Goal: Task Accomplishment & Management: Manage account settings

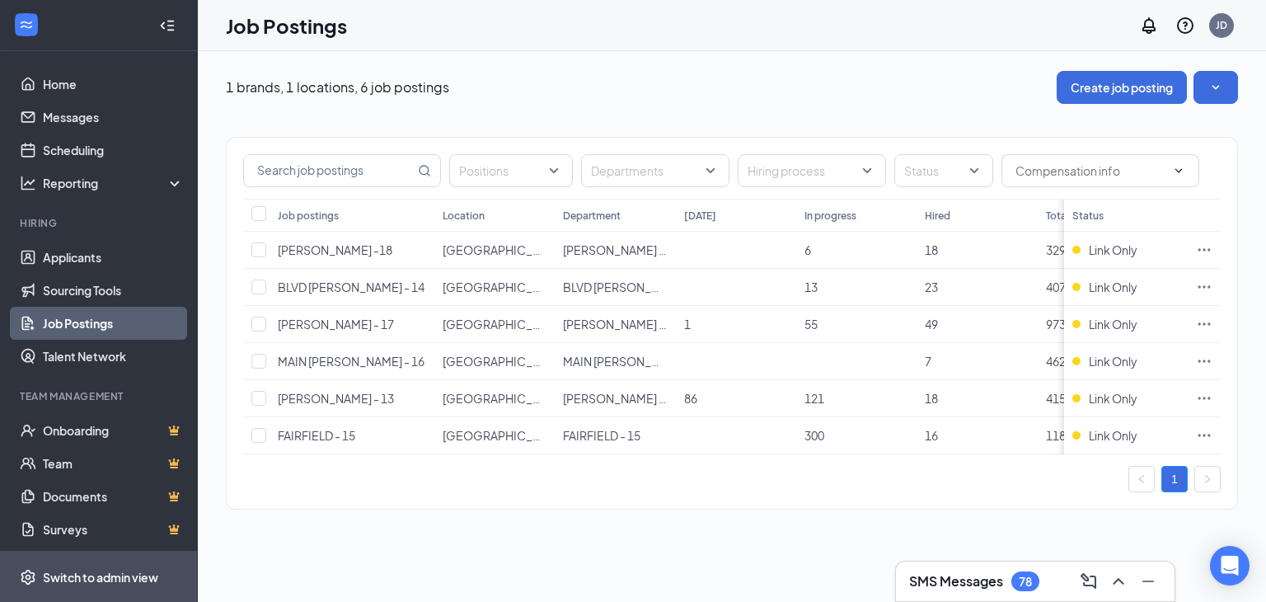
click at [77, 574] on div "Switch to admin view" at bounding box center [100, 577] width 115 height 16
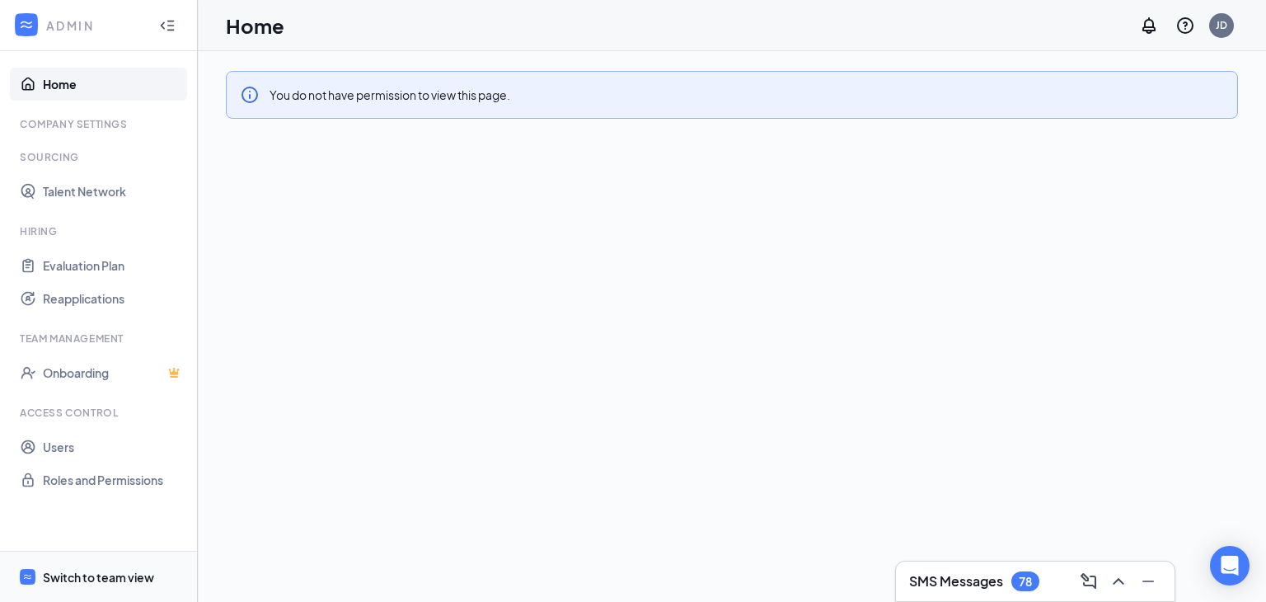
click at [144, 584] on div "Switch to team view" at bounding box center [98, 577] width 111 height 16
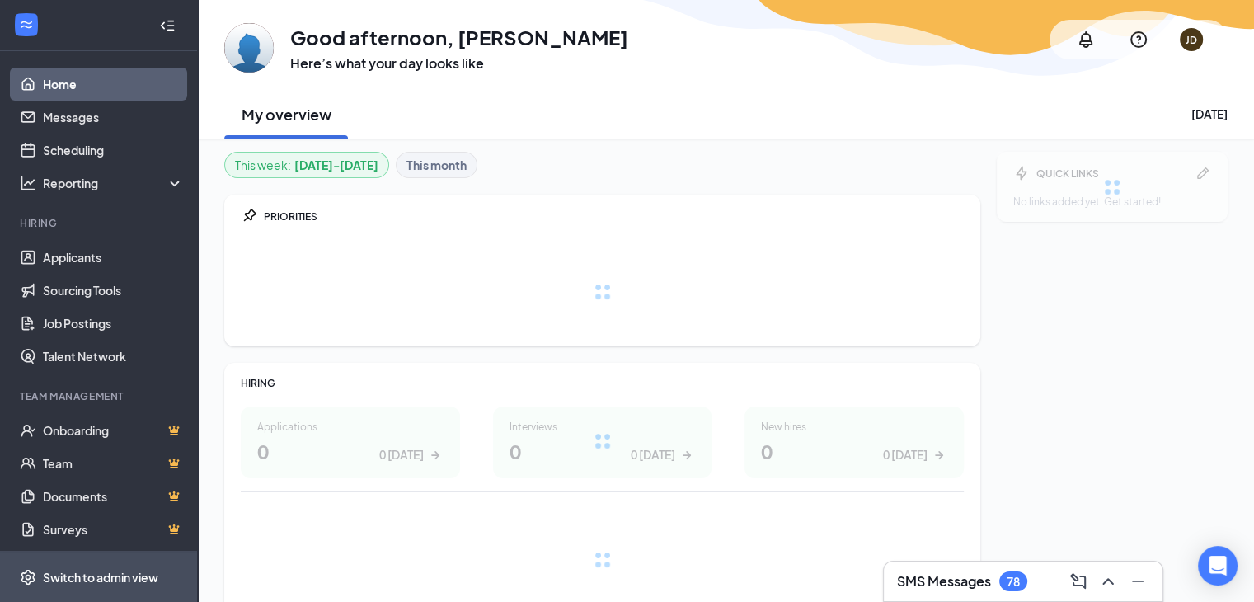
click at [120, 571] on div "Switch to admin view" at bounding box center [100, 577] width 115 height 16
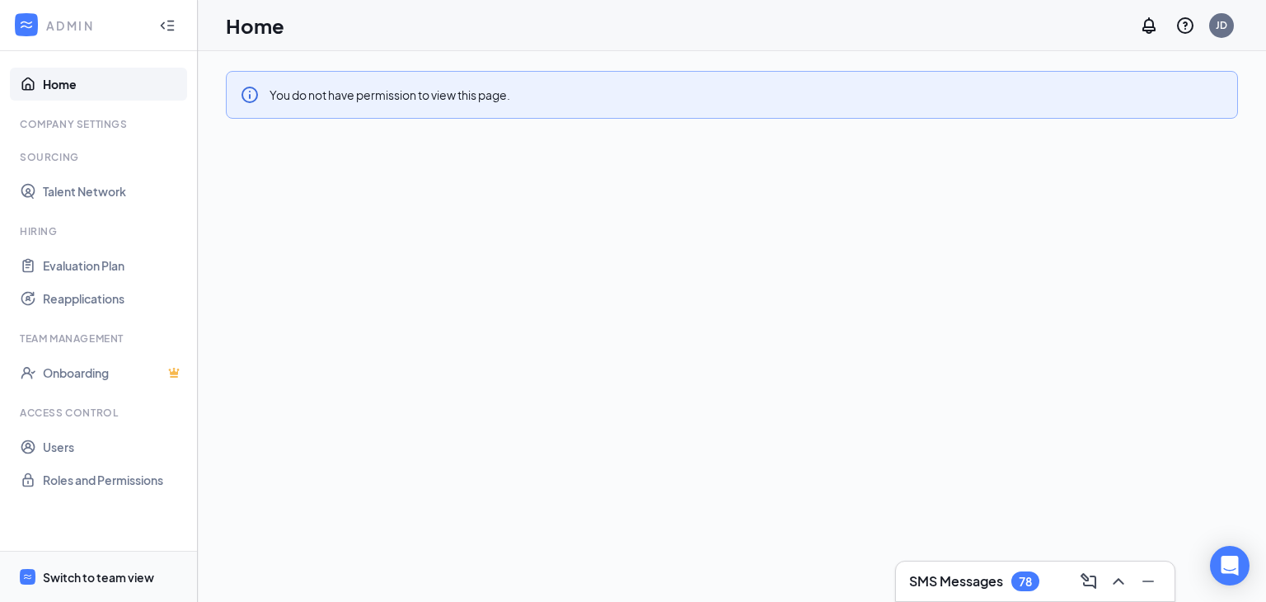
click at [120, 578] on div "Switch to team view" at bounding box center [98, 577] width 111 height 16
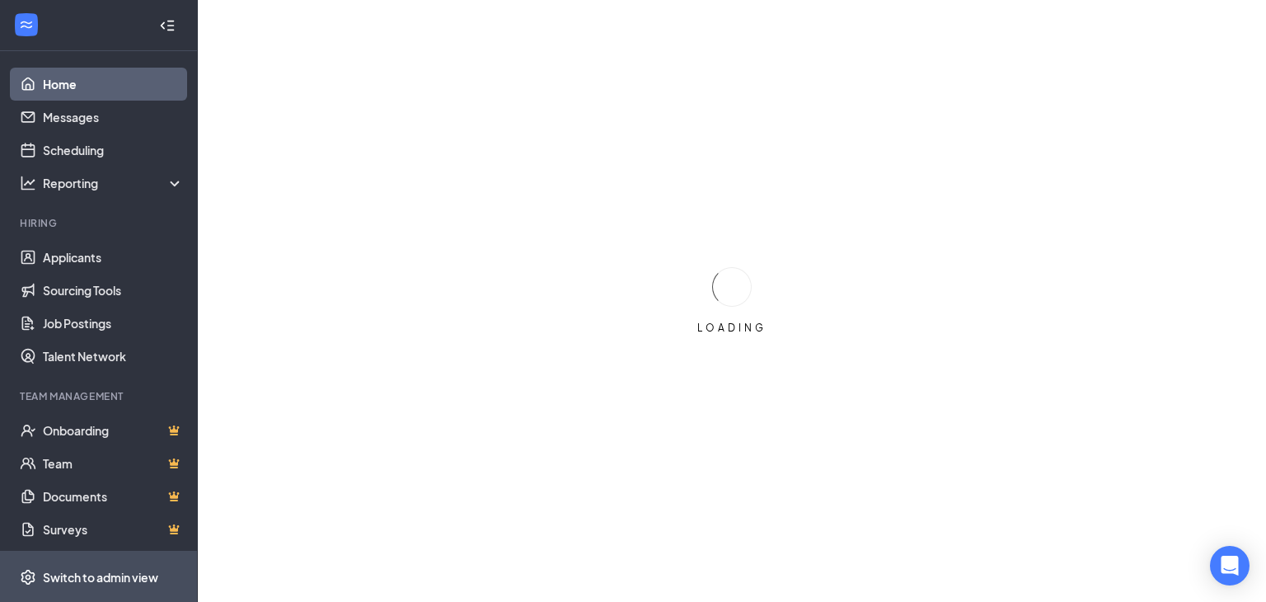
click at [138, 565] on span "Switch to admin view" at bounding box center [113, 576] width 141 height 50
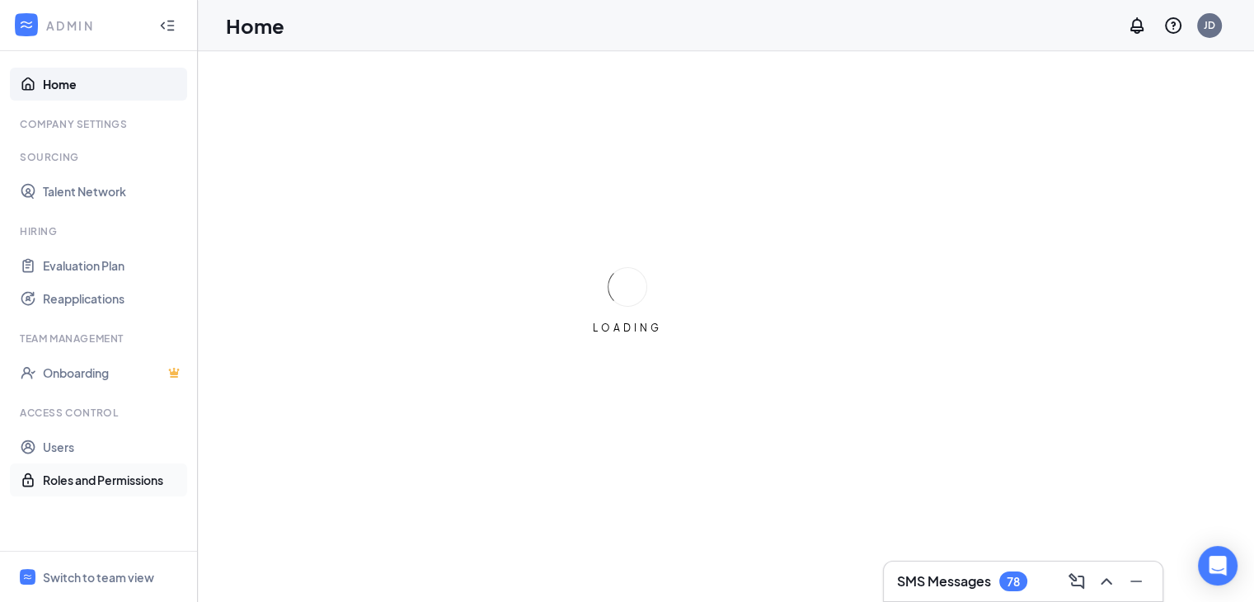
click at [95, 484] on link "Roles and Permissions" at bounding box center [113, 479] width 141 height 33
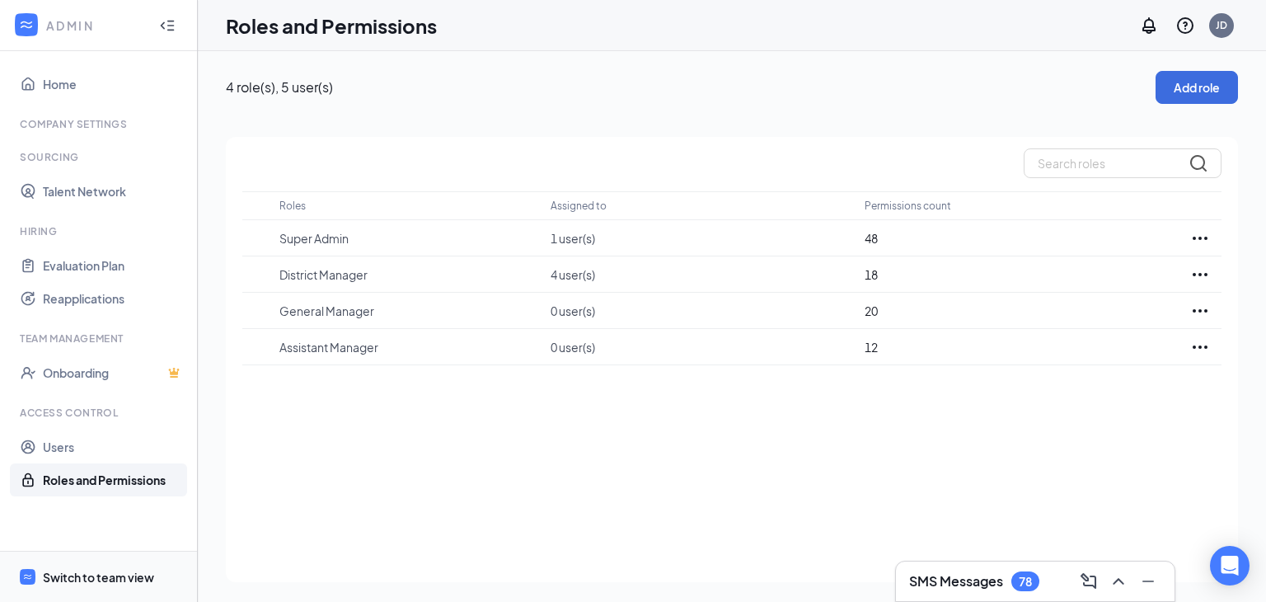
click at [109, 573] on div "Switch to team view" at bounding box center [98, 577] width 111 height 16
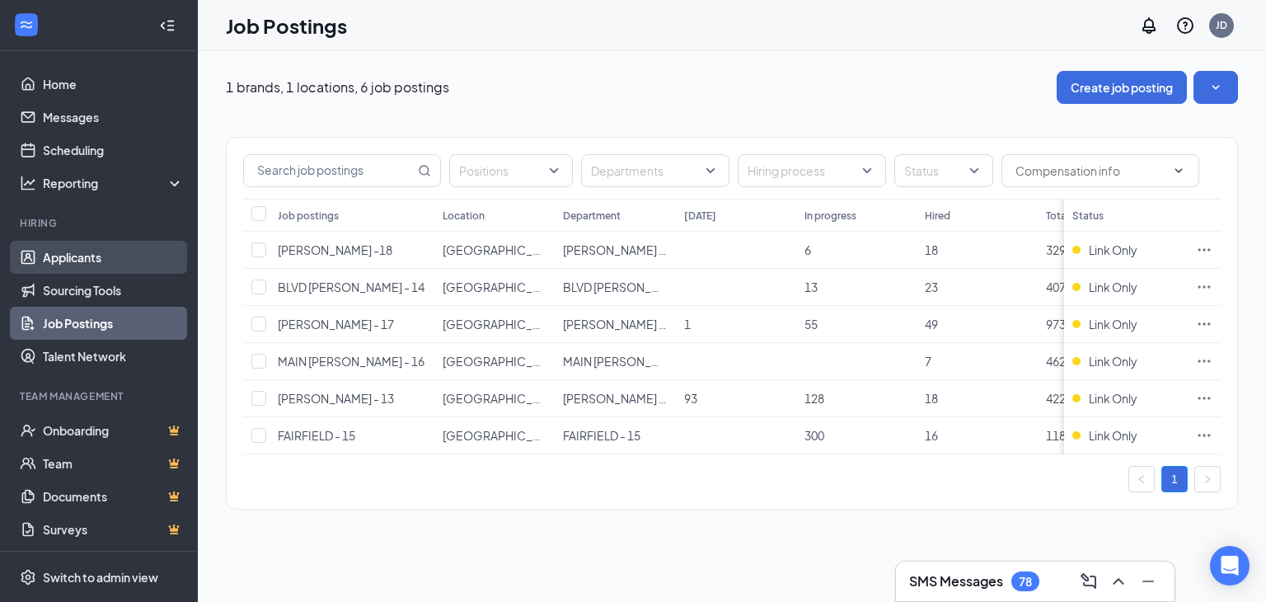
click at [114, 266] on link "Applicants" at bounding box center [113, 257] width 141 height 33
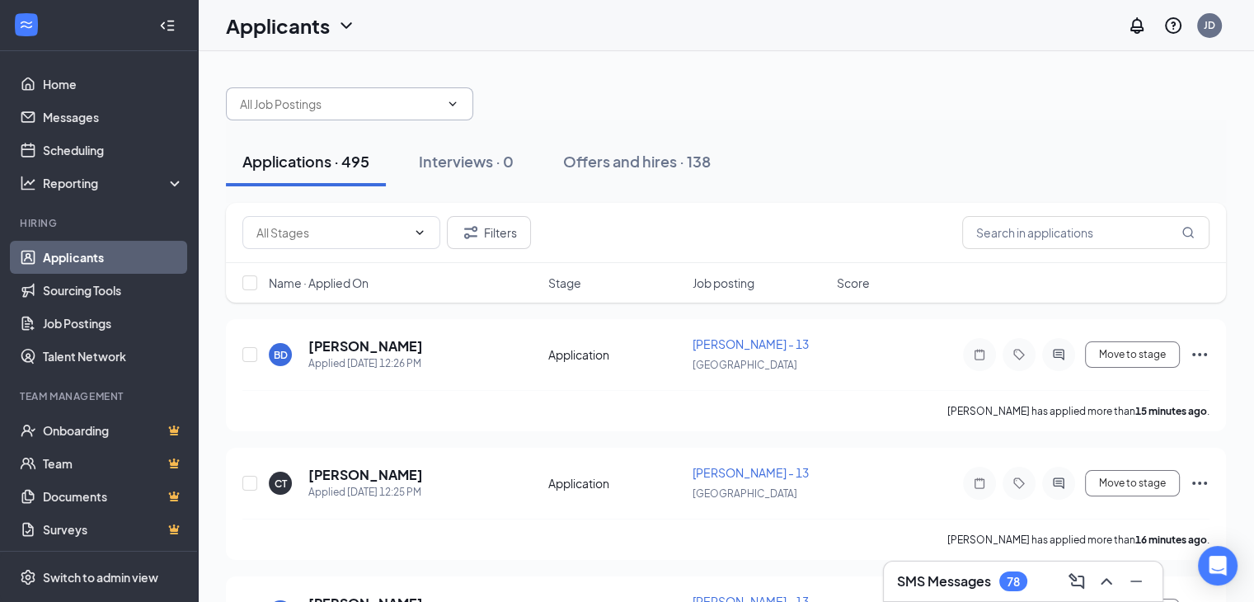
click at [448, 104] on icon "ChevronDown" at bounding box center [452, 103] width 13 height 13
click at [455, 103] on icon "ChevronDown" at bounding box center [452, 103] width 7 height 4
click at [456, 102] on icon "ChevronDown" at bounding box center [452, 103] width 7 height 4
click at [396, 98] on input "text" at bounding box center [339, 104] width 199 height 18
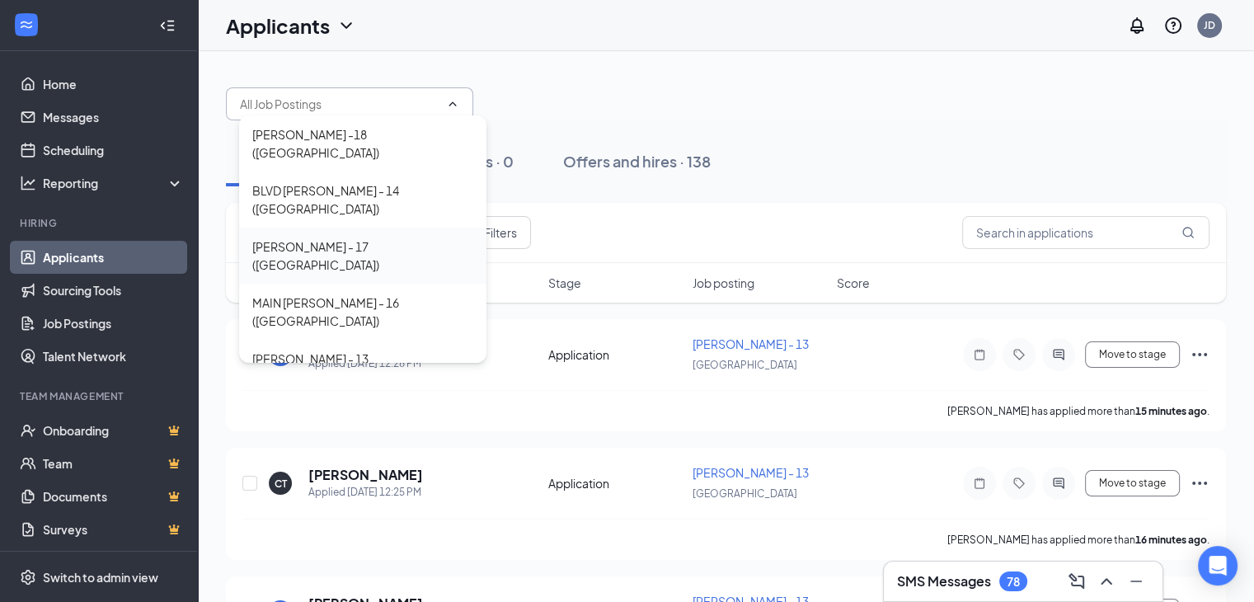
click at [325, 237] on div "HARRISON - 17 (USA)" at bounding box center [362, 255] width 221 height 36
type input "HARRISON - 17 (USA)"
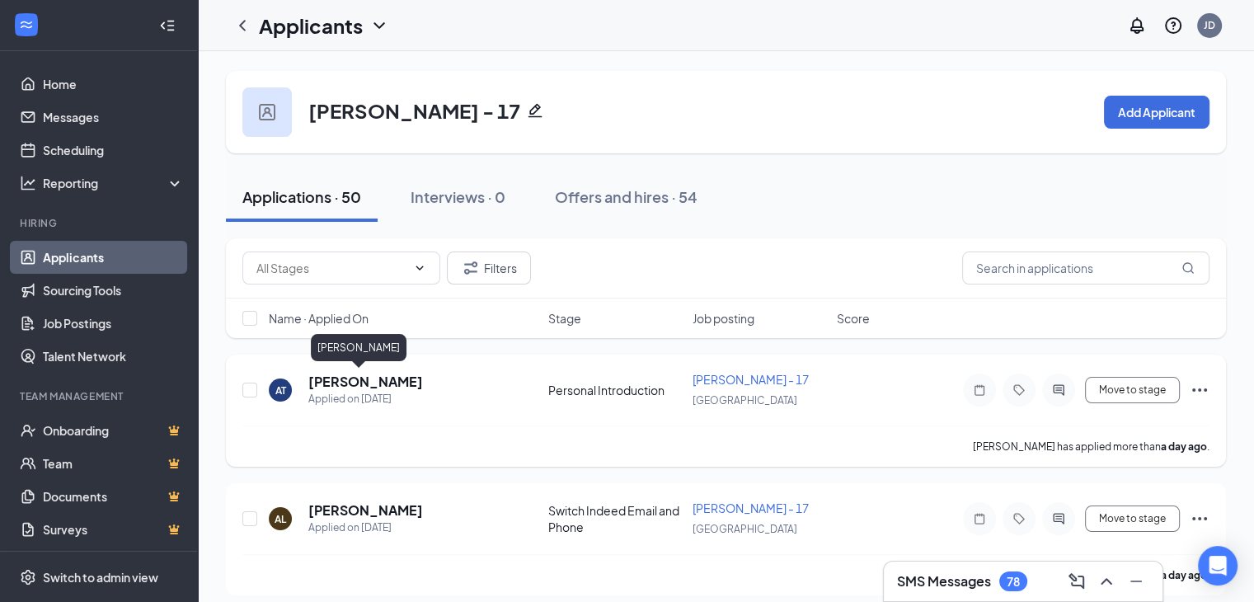
click at [327, 382] on h5 "Ali Tahash" at bounding box center [365, 382] width 115 height 18
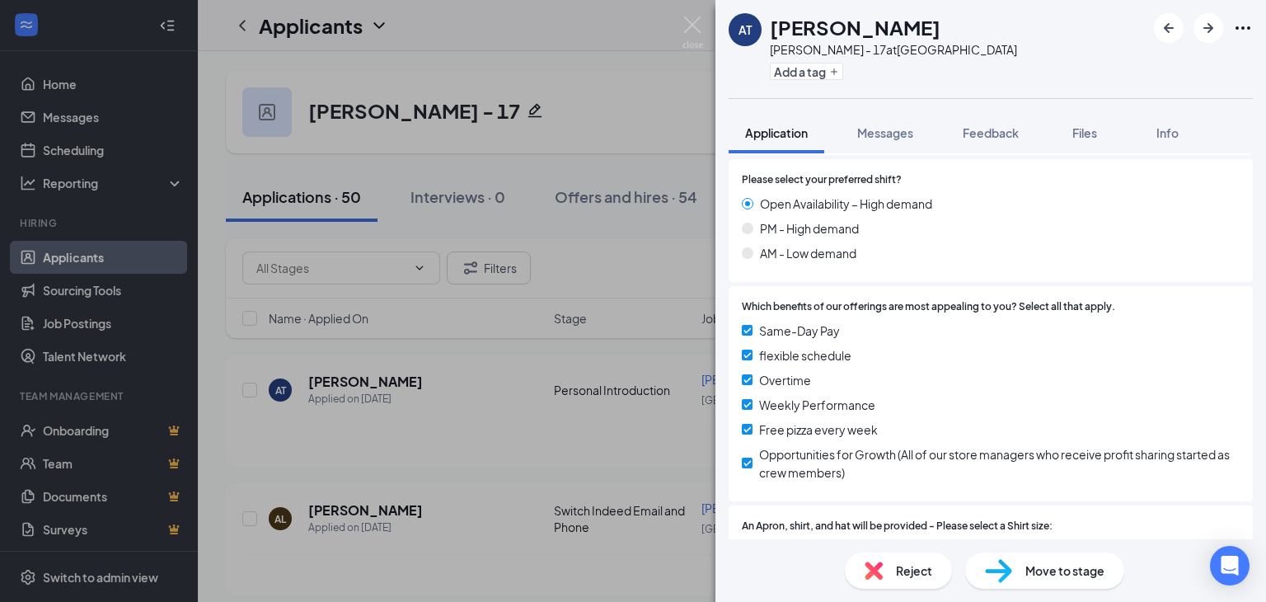
scroll to position [1398, 0]
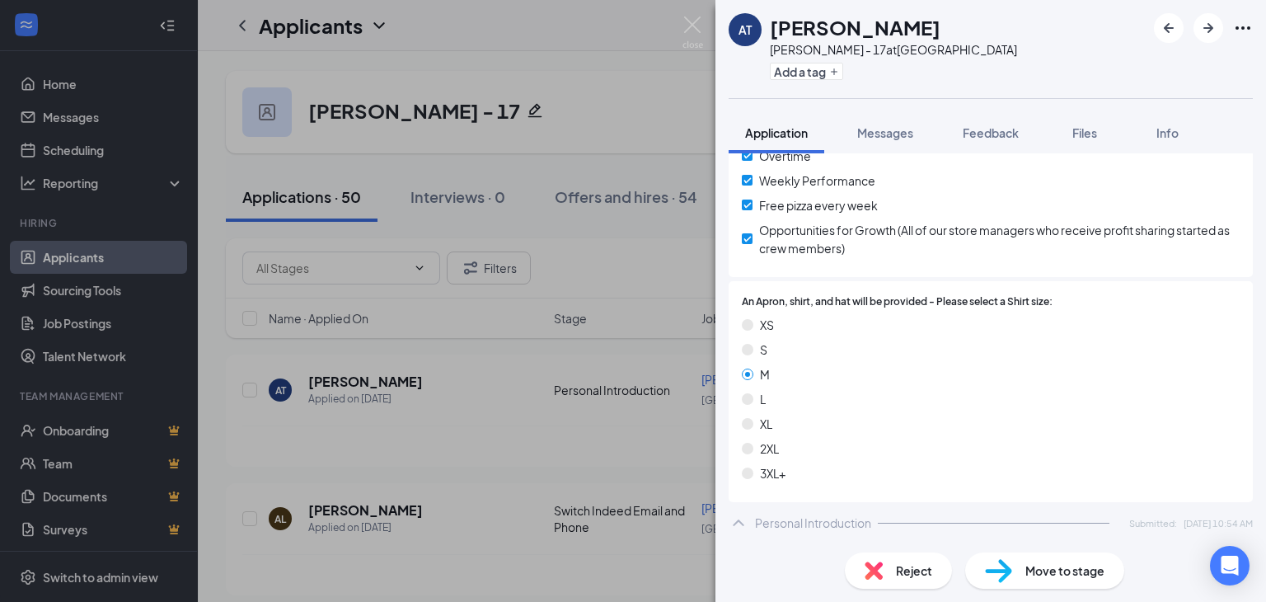
click at [1040, 571] on span "Move to stage" at bounding box center [1064, 570] width 79 height 18
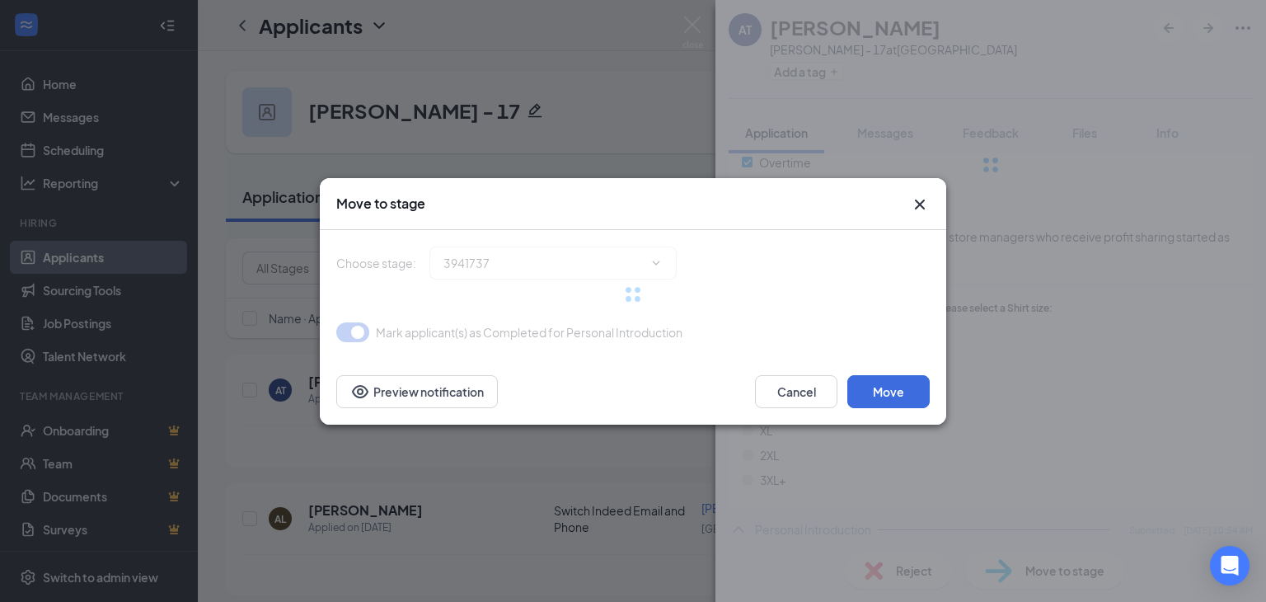
type input "SS & ID Upload (next stage)"
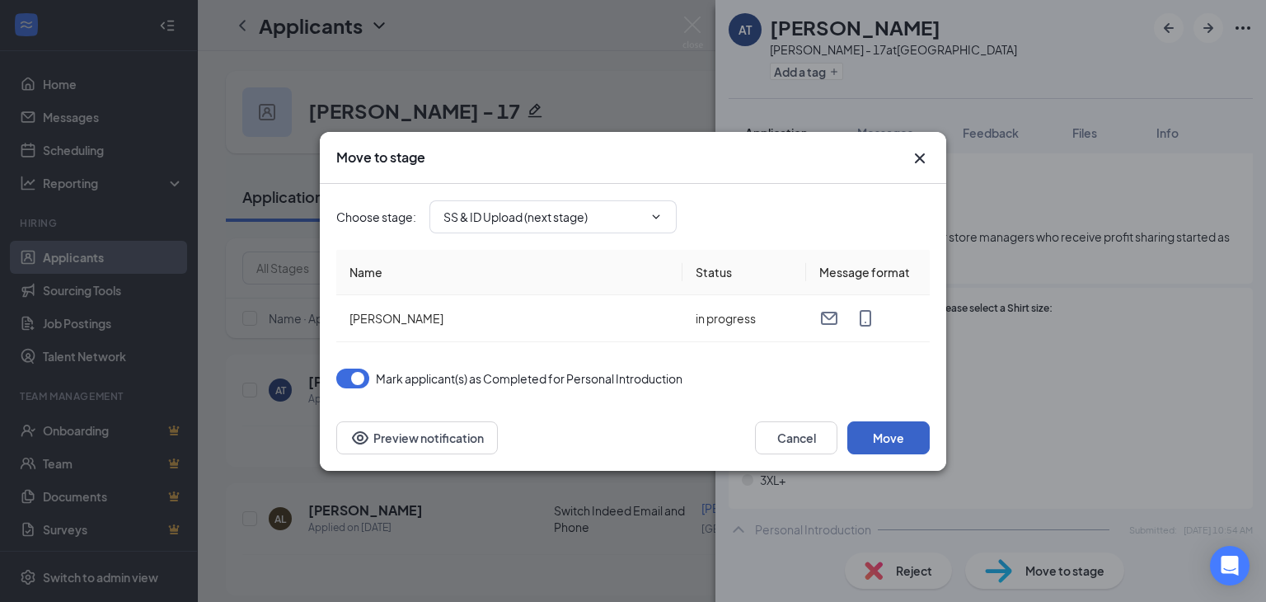
click at [871, 440] on button "Move" at bounding box center [888, 437] width 82 height 33
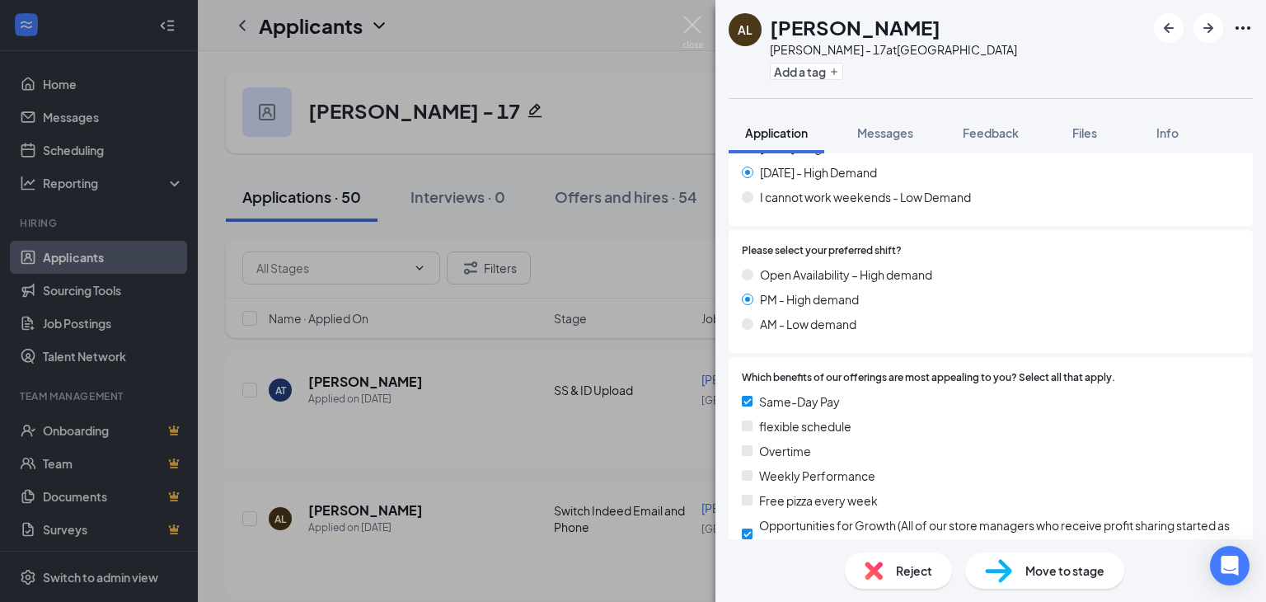
scroll to position [1428, 0]
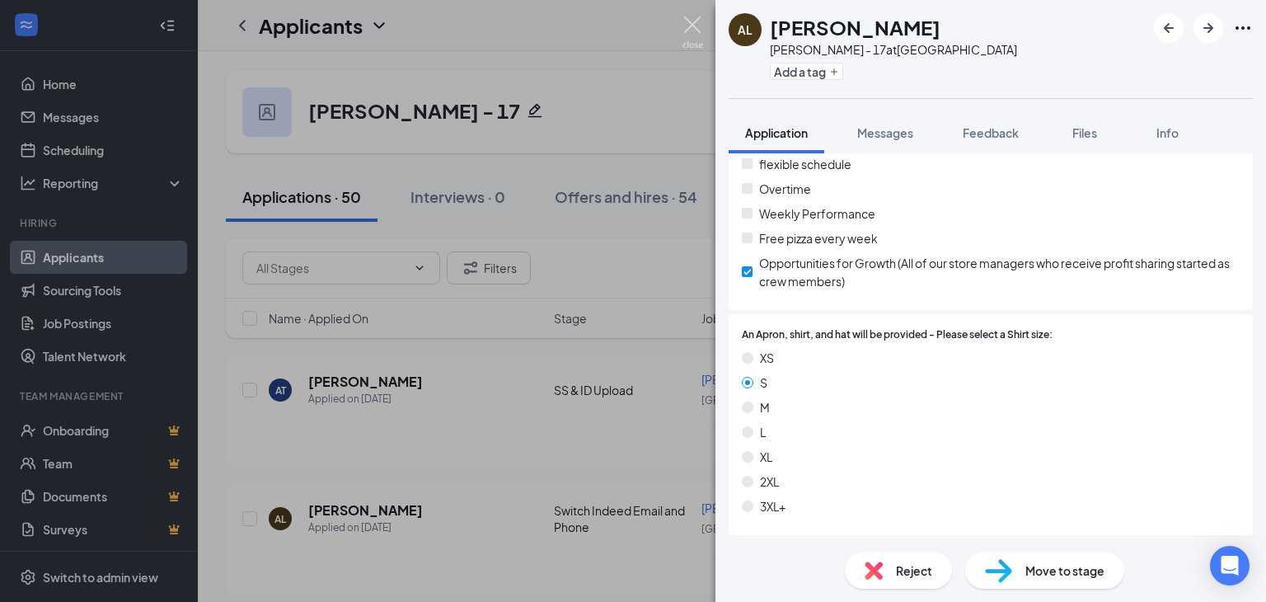
click at [700, 34] on img at bounding box center [692, 32] width 21 height 32
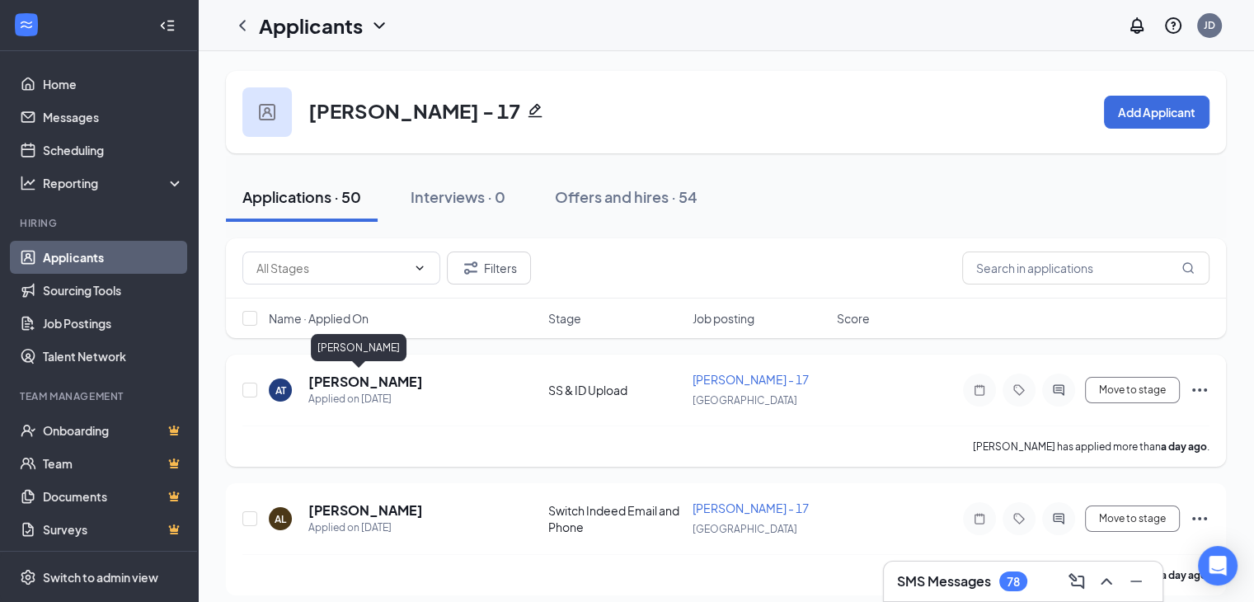
click at [363, 381] on h5 "Ali Tahash" at bounding box center [365, 382] width 115 height 18
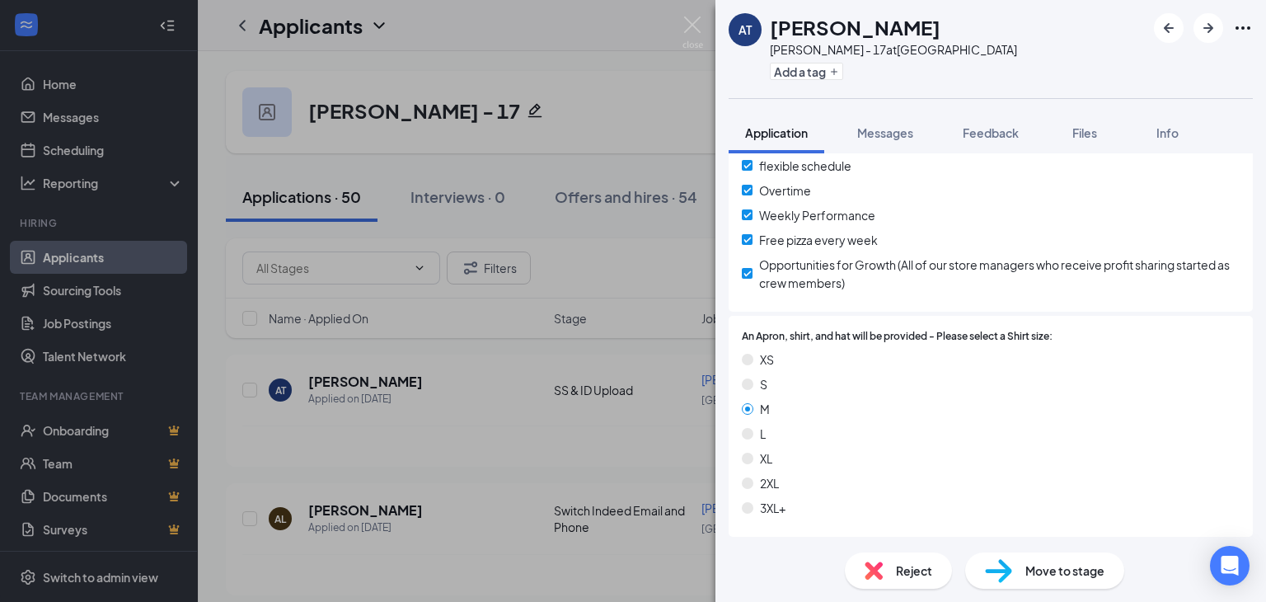
scroll to position [1431, 0]
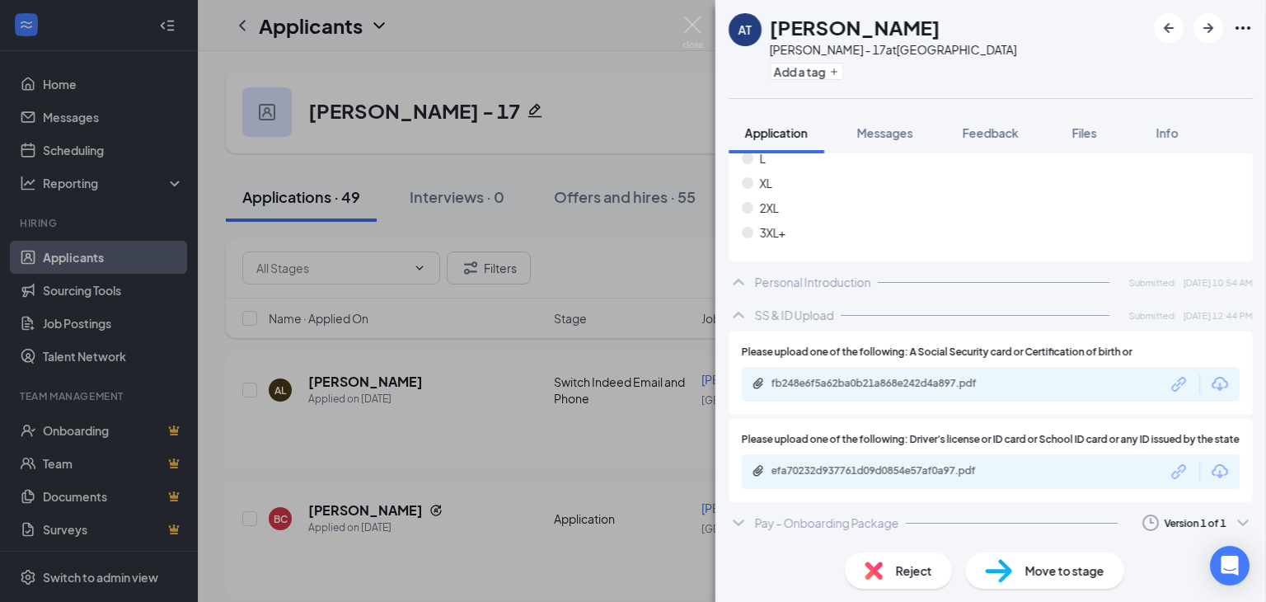
scroll to position [1647, 0]
click at [743, 305] on icon "ChevronUp" at bounding box center [739, 315] width 20 height 20
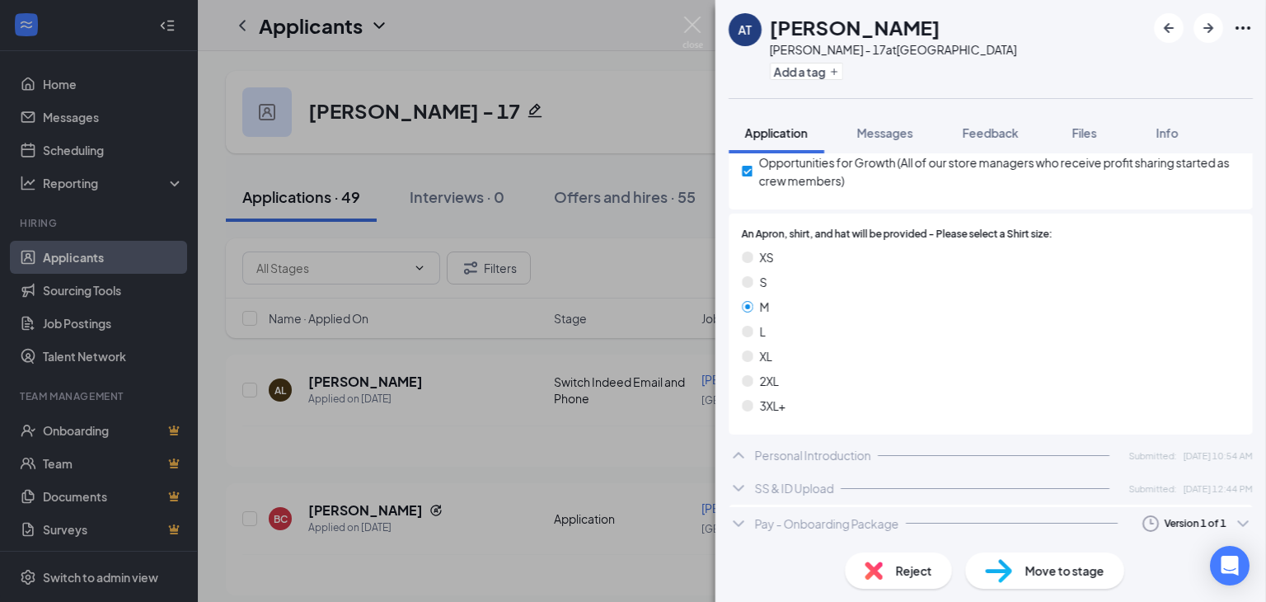
scroll to position [1464, 0]
click at [737, 451] on icon "ChevronUp" at bounding box center [739, 457] width 20 height 20
click at [738, 531] on icon "ChevronDown" at bounding box center [739, 523] width 20 height 20
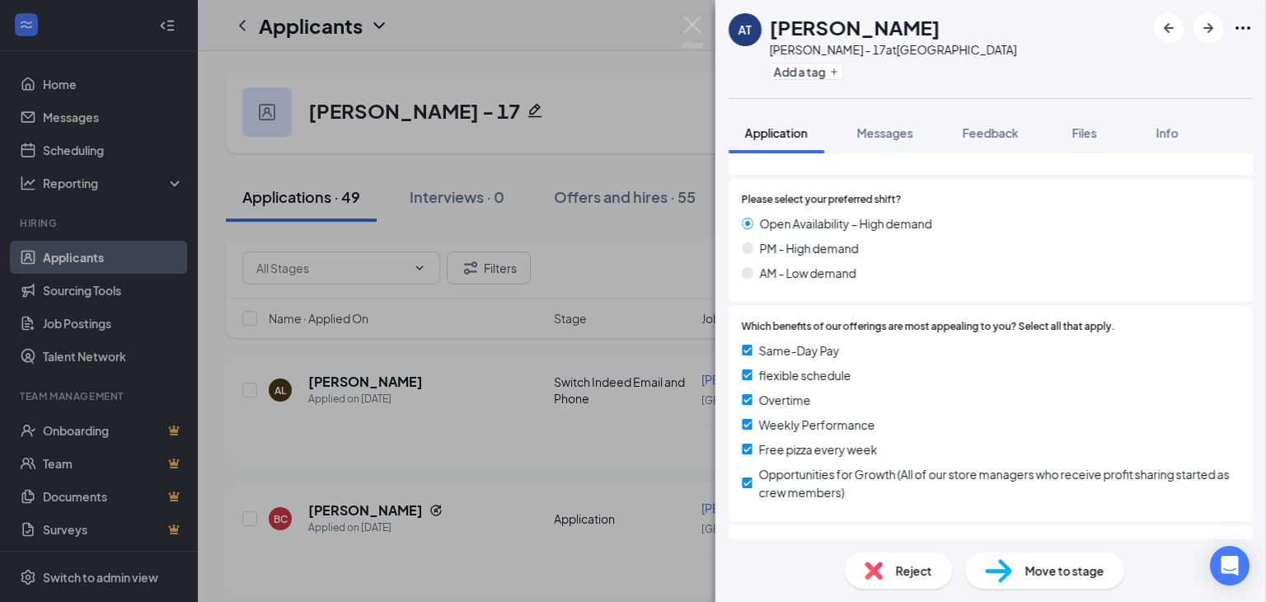
scroll to position [1602, 0]
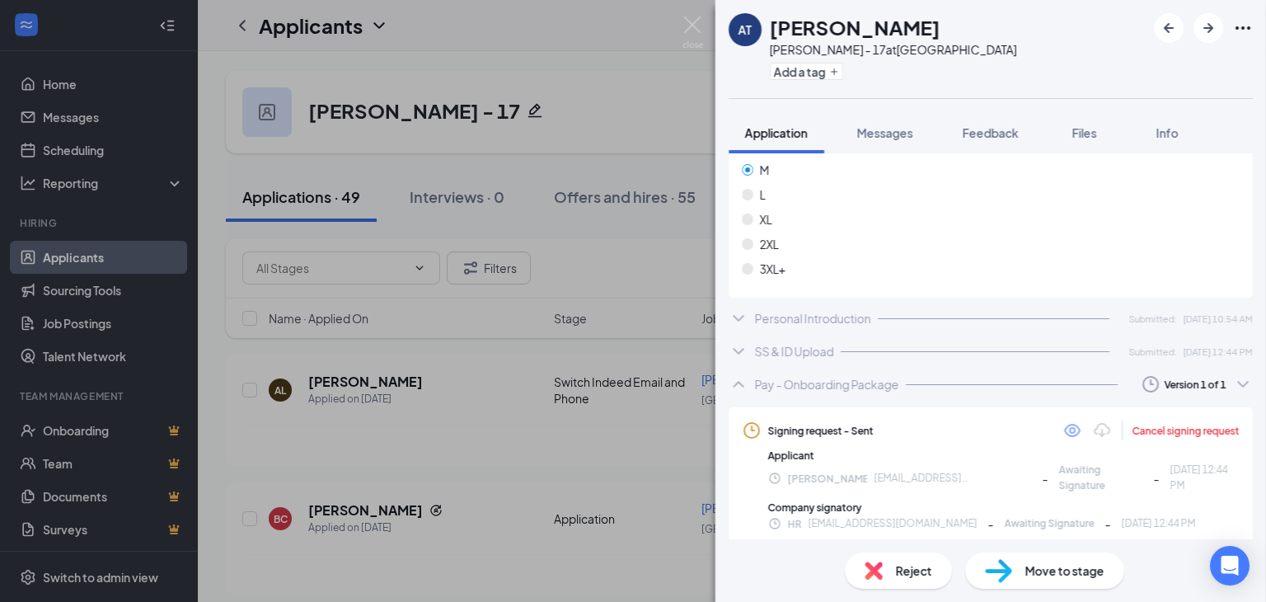
click at [686, 16] on img at bounding box center [692, 32] width 21 height 32
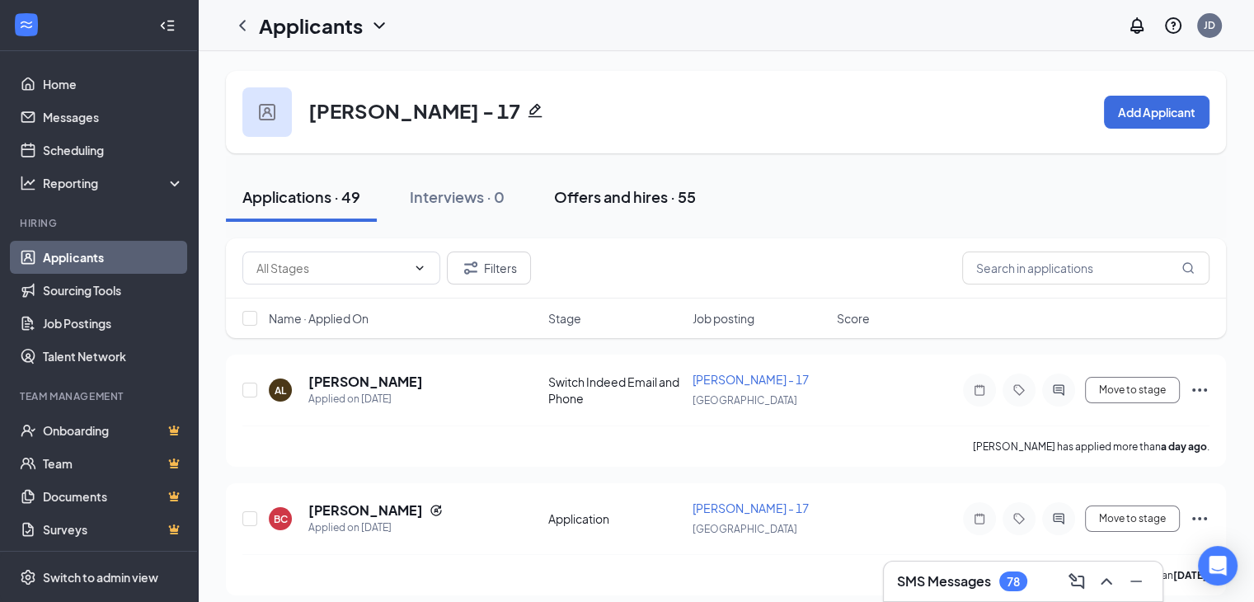
click at [637, 195] on div "Offers and hires · 55" at bounding box center [625, 196] width 142 height 21
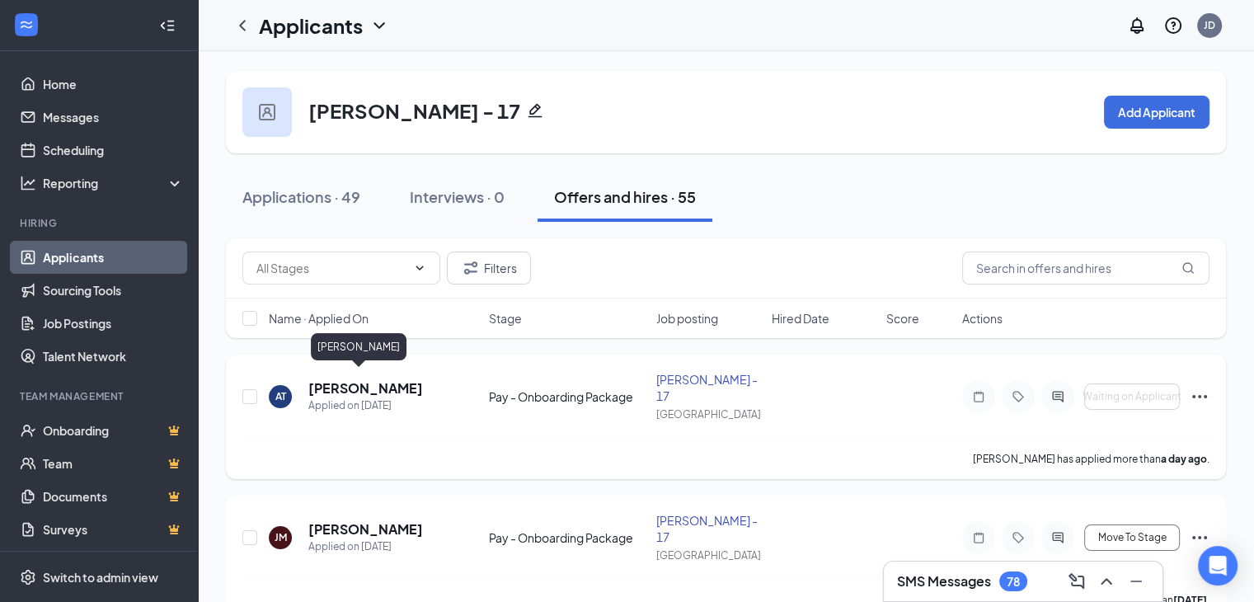
click at [359, 380] on h5 "Ali Tahash" at bounding box center [365, 388] width 115 height 18
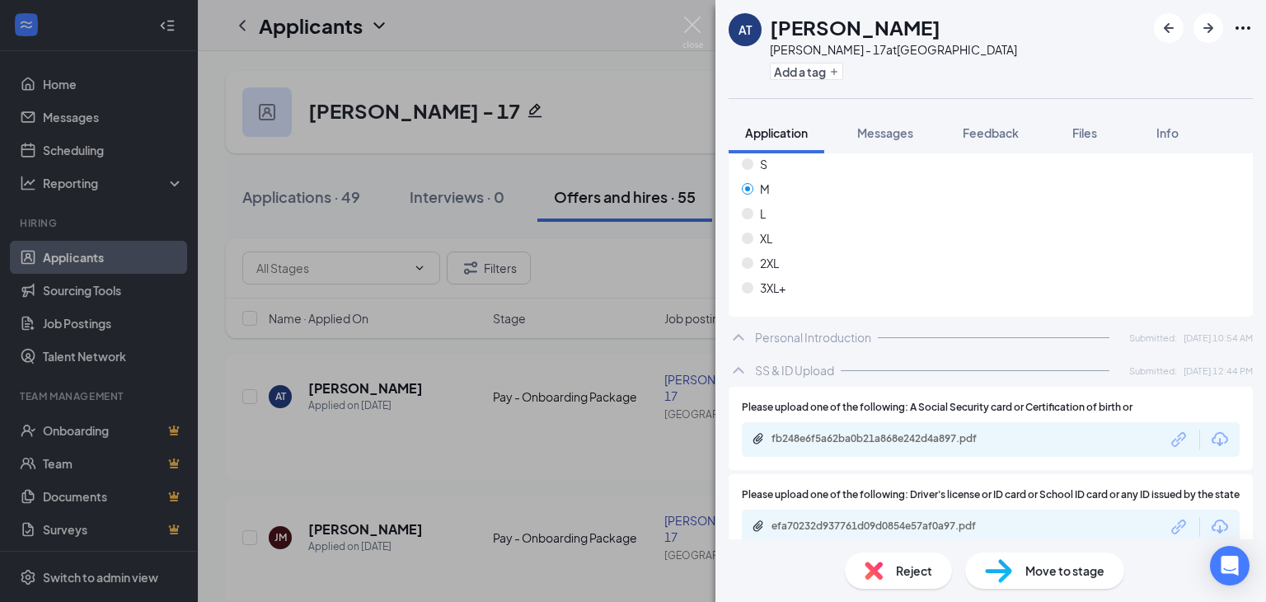
scroll to position [1654, 0]
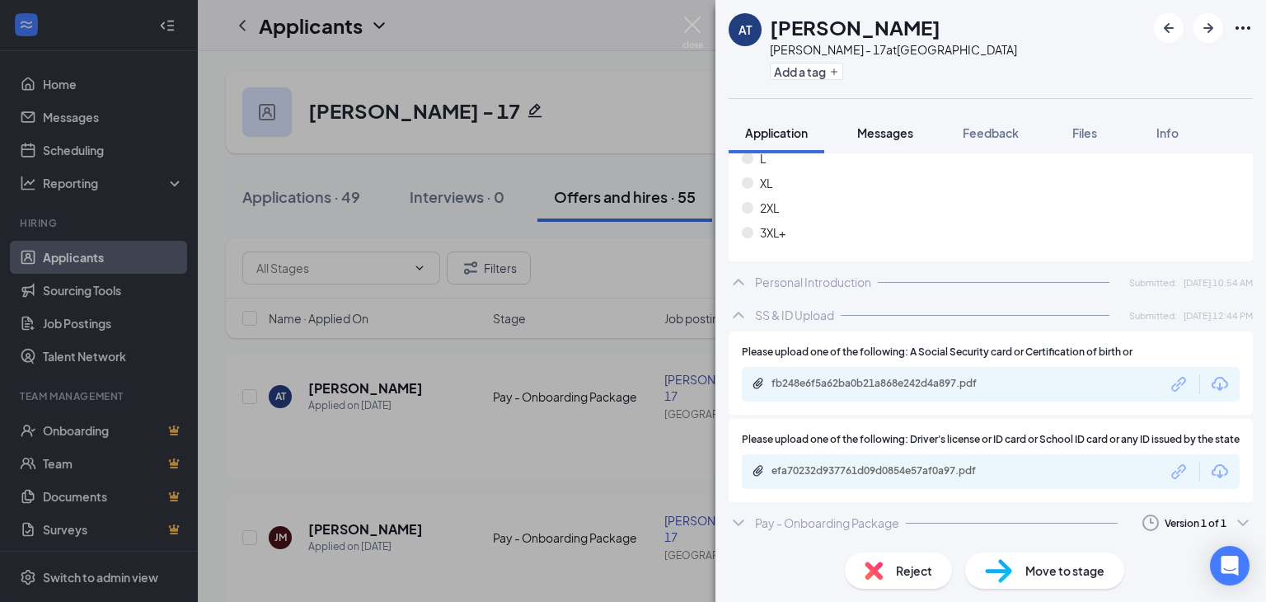
click at [913, 131] on span "Messages" at bounding box center [885, 132] width 56 height 15
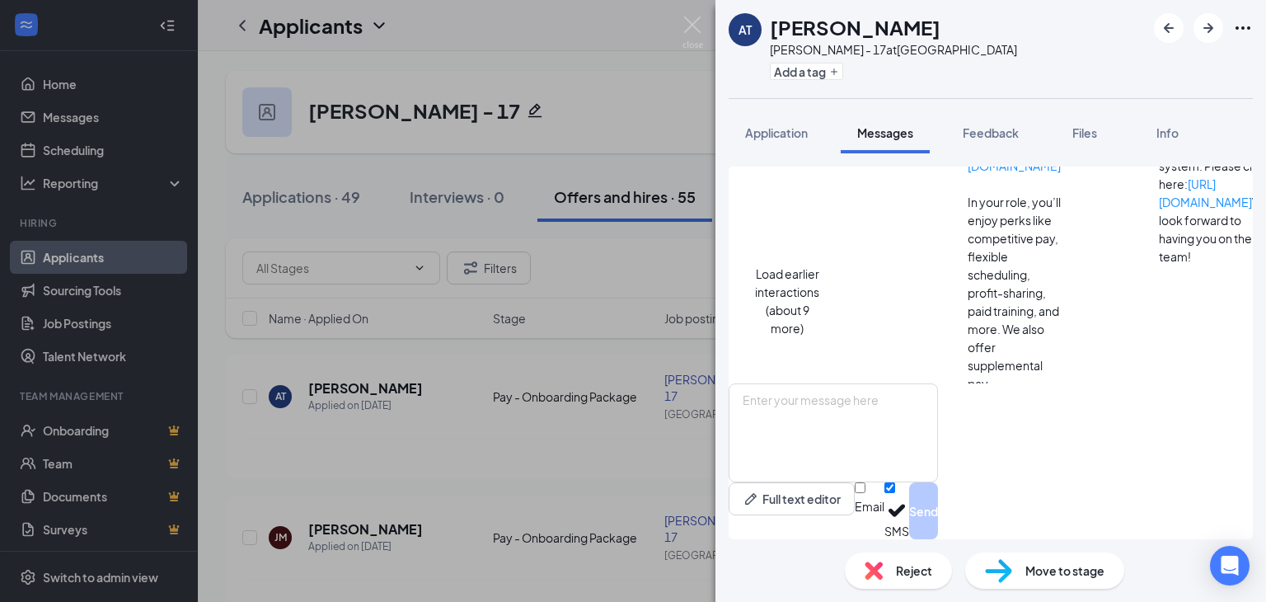
scroll to position [303, 0]
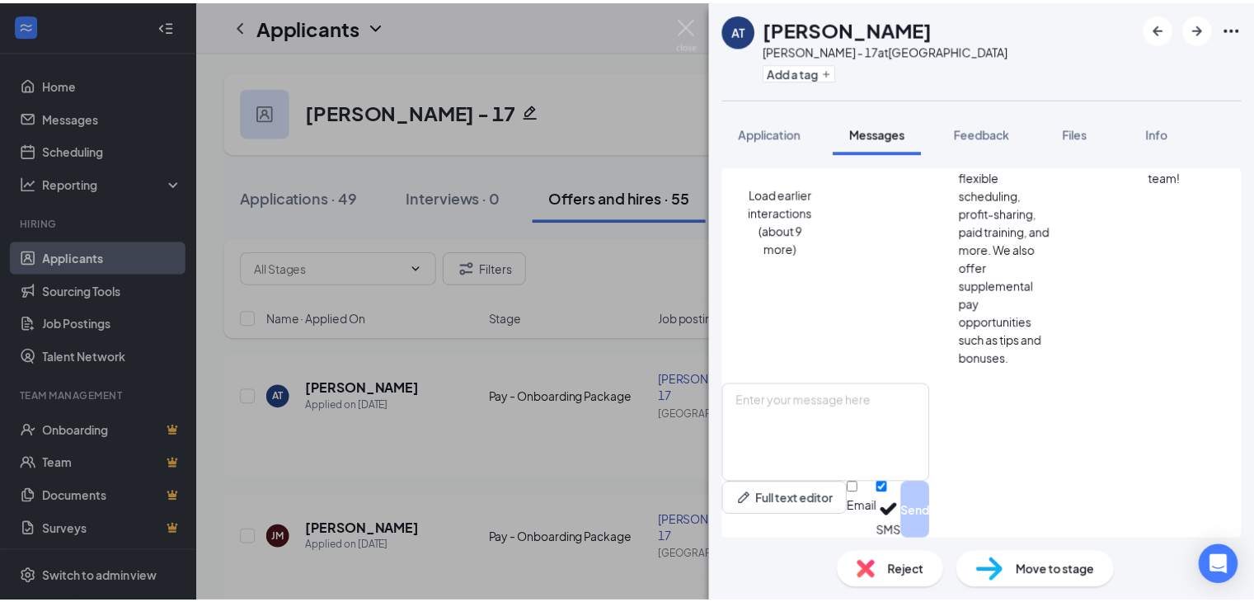
scroll to position [457, 0]
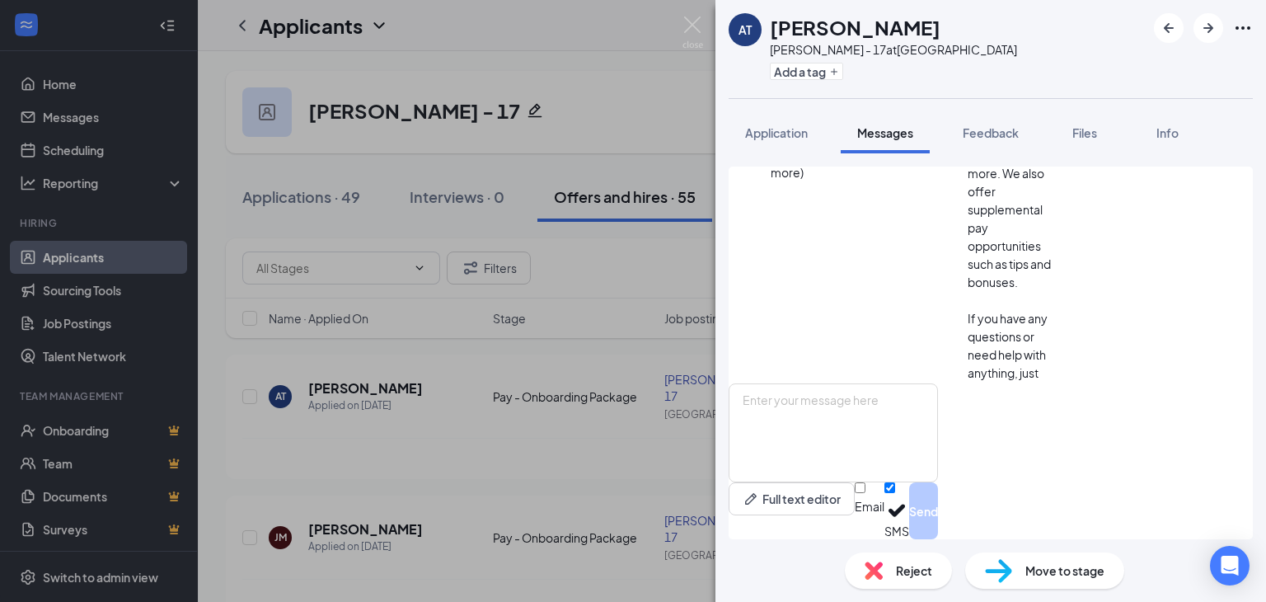
click at [647, 14] on div "AT Ali Tahash HARRISON - 17 at USA Add a tag Application Messages Feedback File…" at bounding box center [633, 301] width 1266 height 602
